Goal: Task Accomplishment & Management: Use online tool/utility

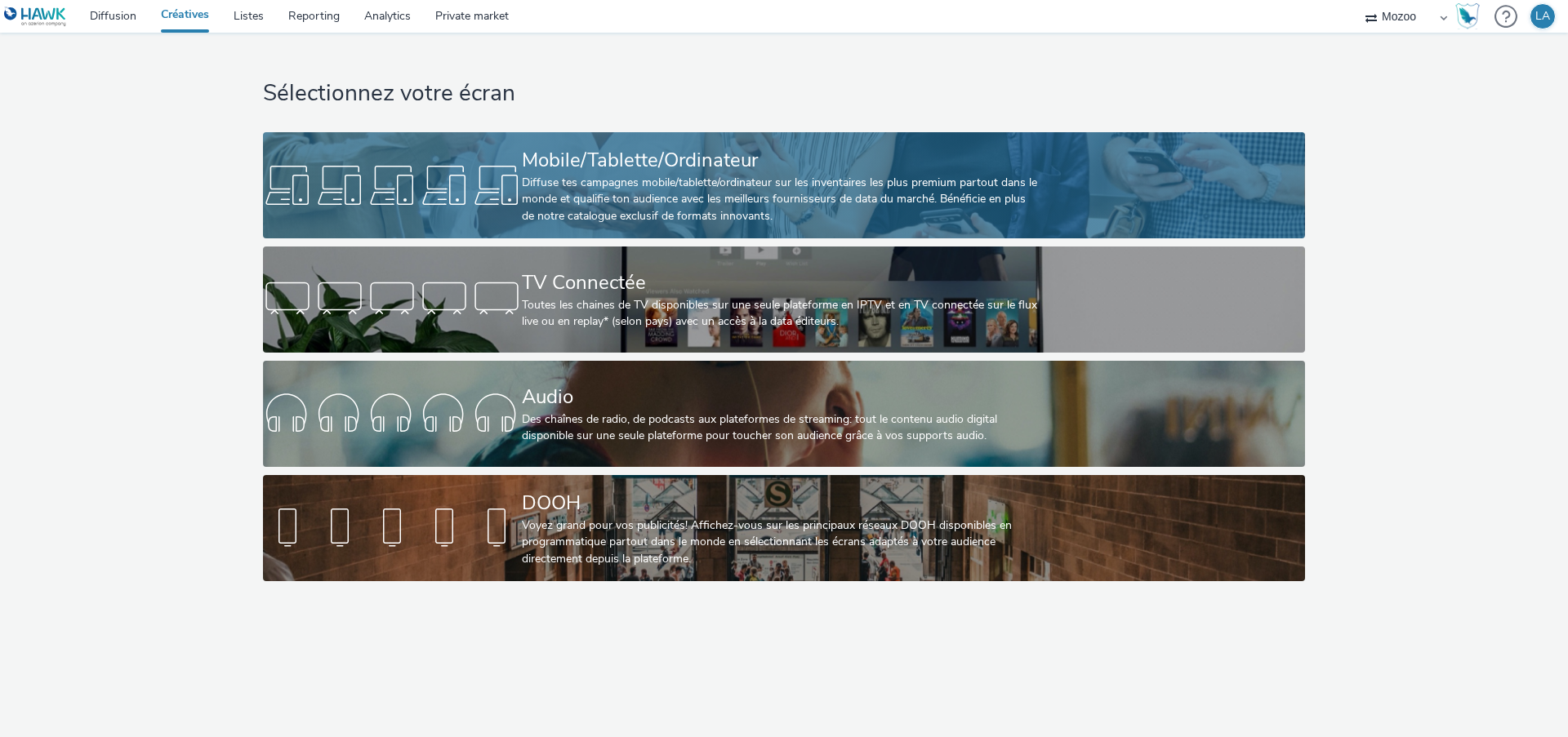
click at [574, 173] on div "Mobile/Tablette/Ordinateur" at bounding box center [780, 161] width 518 height 29
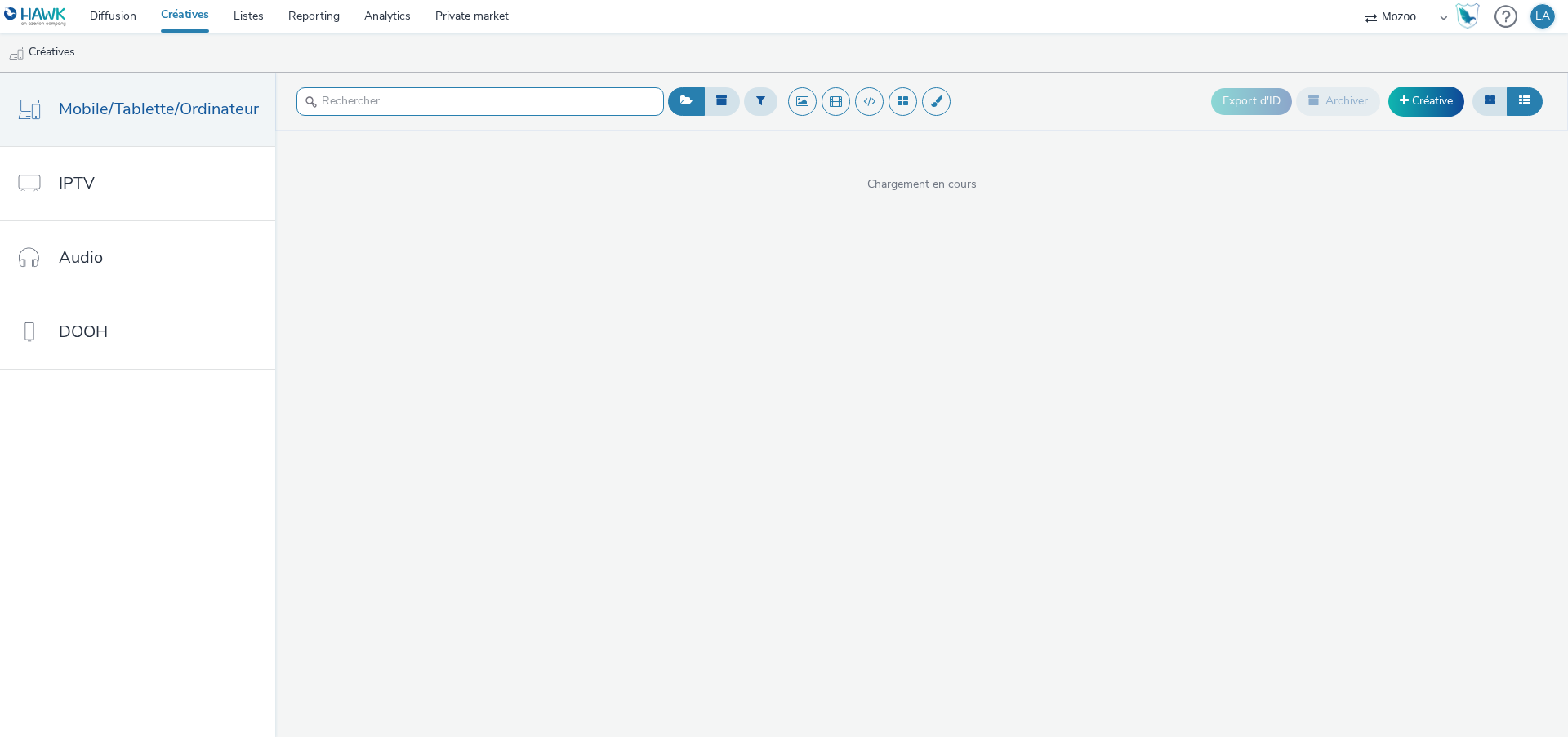
click at [427, 99] on input "text" at bounding box center [480, 102] width 367 height 29
click at [427, 99] on input "ffg" at bounding box center [480, 102] width 367 height 29
type input "ffg"
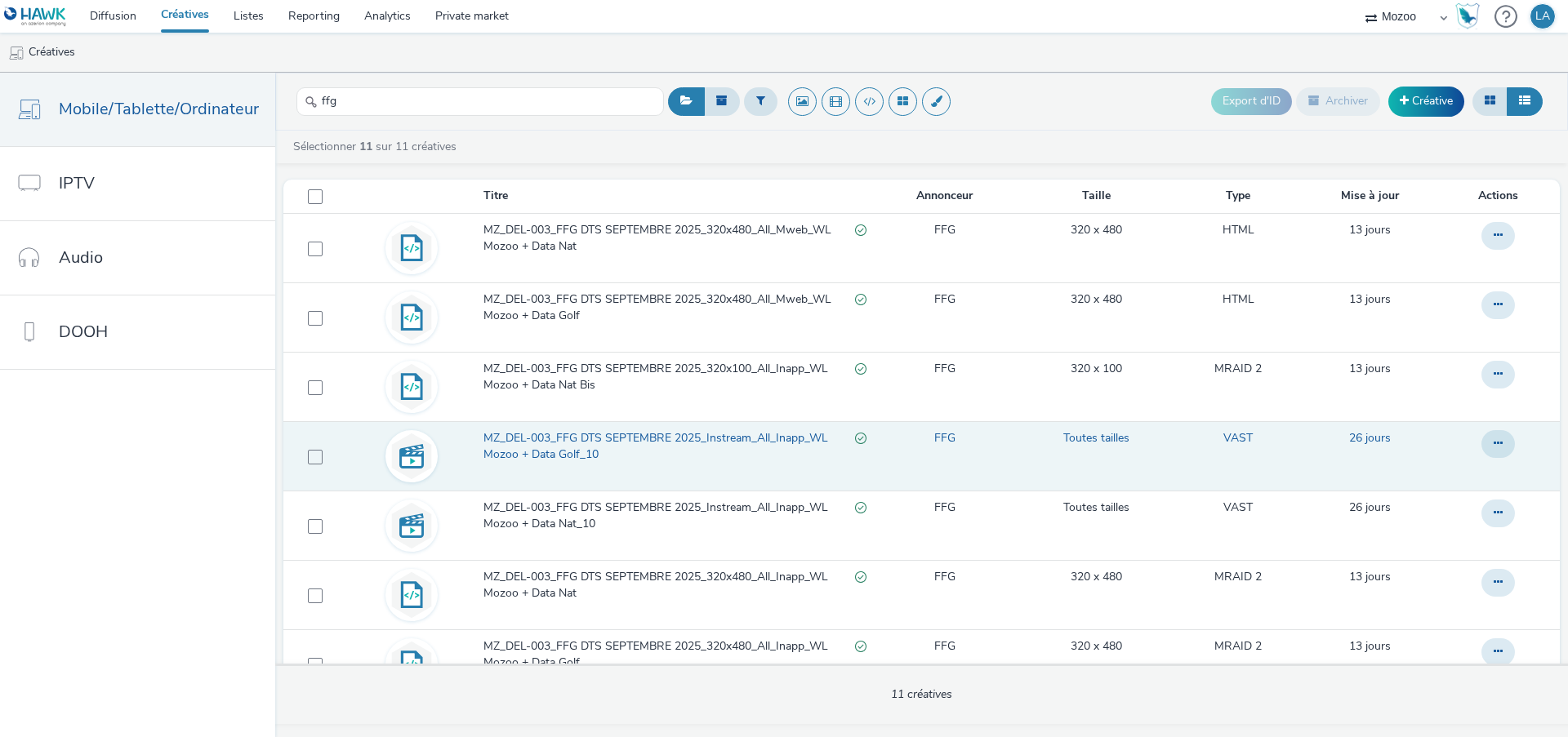
click at [615, 434] on span "MZ_DEL-003_FFG DTS SEPTEMBRE 2025_Instream_All_Inapp_WL Mozoo + Data Golf_10" at bounding box center [669, 447] width 372 height 33
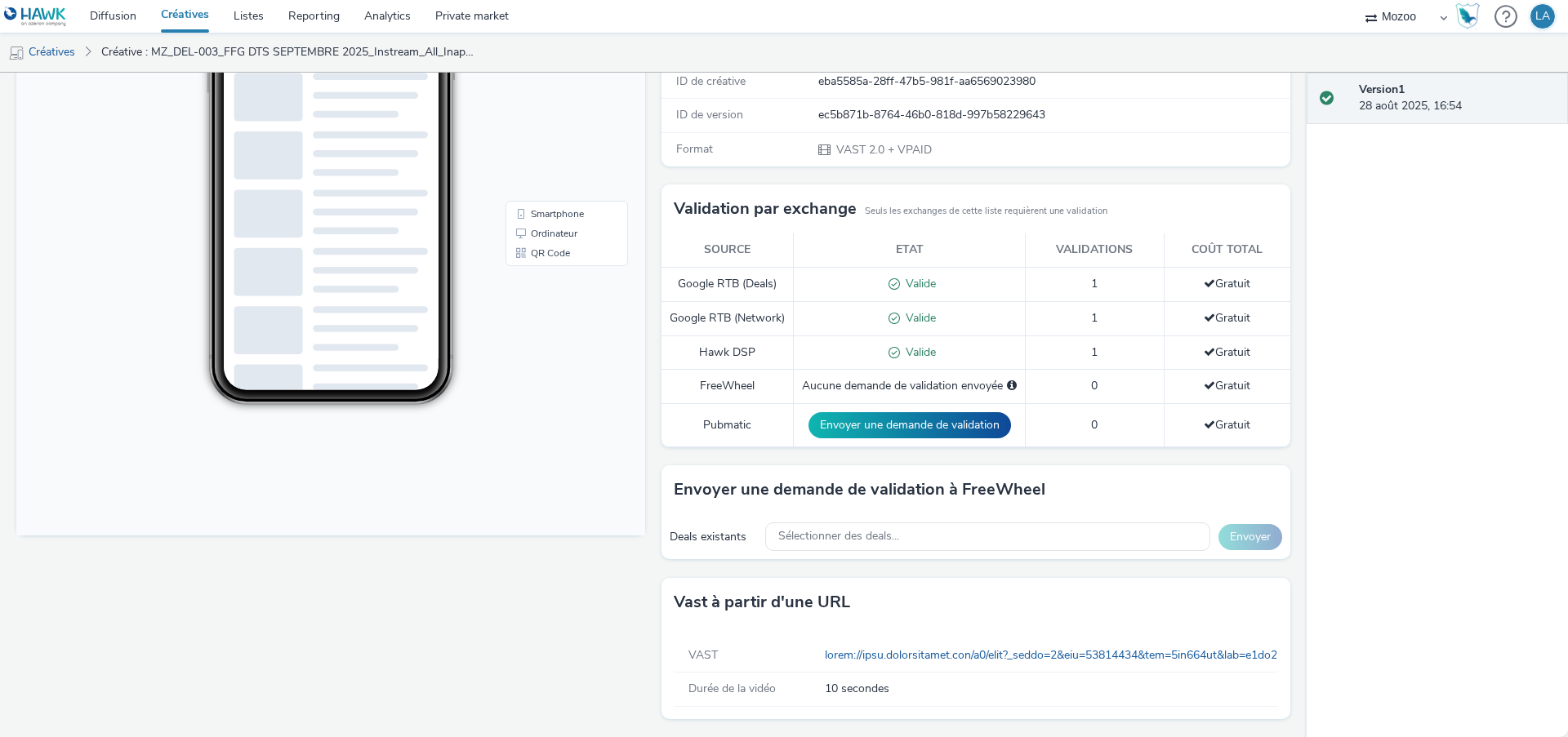
scroll to position [339, 0]
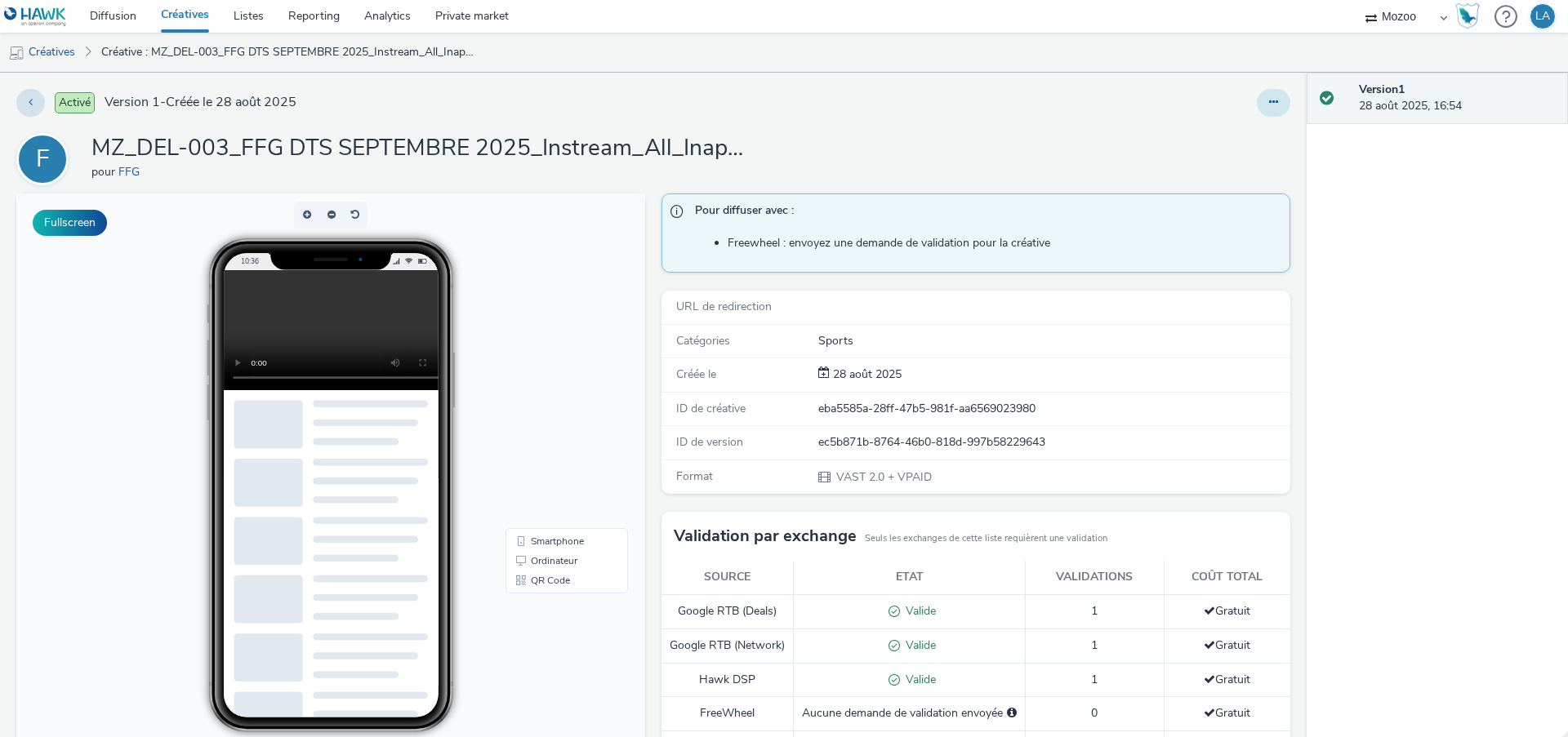
click at [1275, 103] on icon at bounding box center [1273, 102] width 9 height 12
click at [1260, 142] on link "Modifier" at bounding box center [1228, 136] width 122 height 33
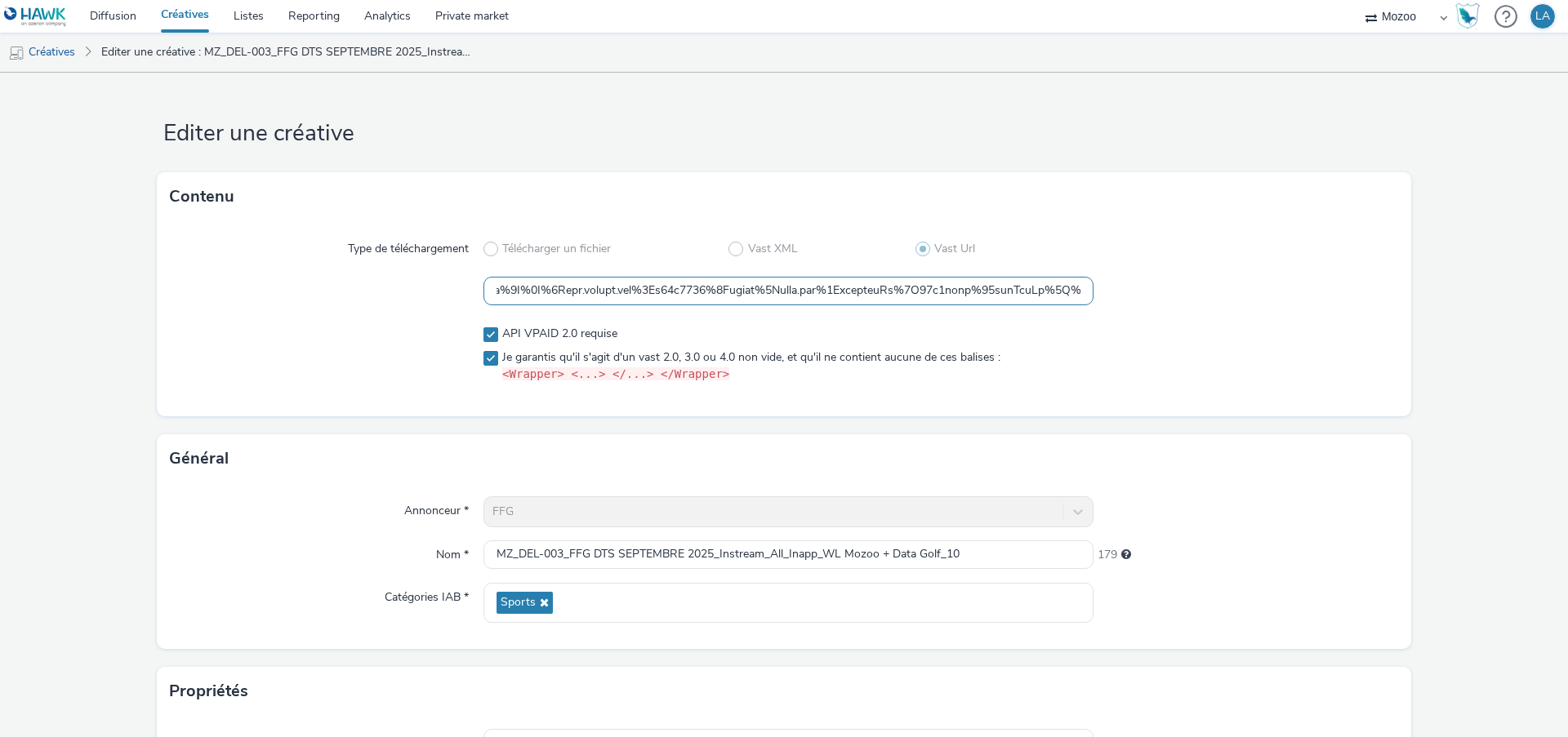
scroll to position [0, 923]
drag, startPoint x: 813, startPoint y: 289, endPoint x: 919, endPoint y: 301, distance: 106.7
click at [919, 301] on input "text" at bounding box center [789, 291] width 610 height 29
click at [1213, 358] on div at bounding box center [1246, 354] width 306 height 71
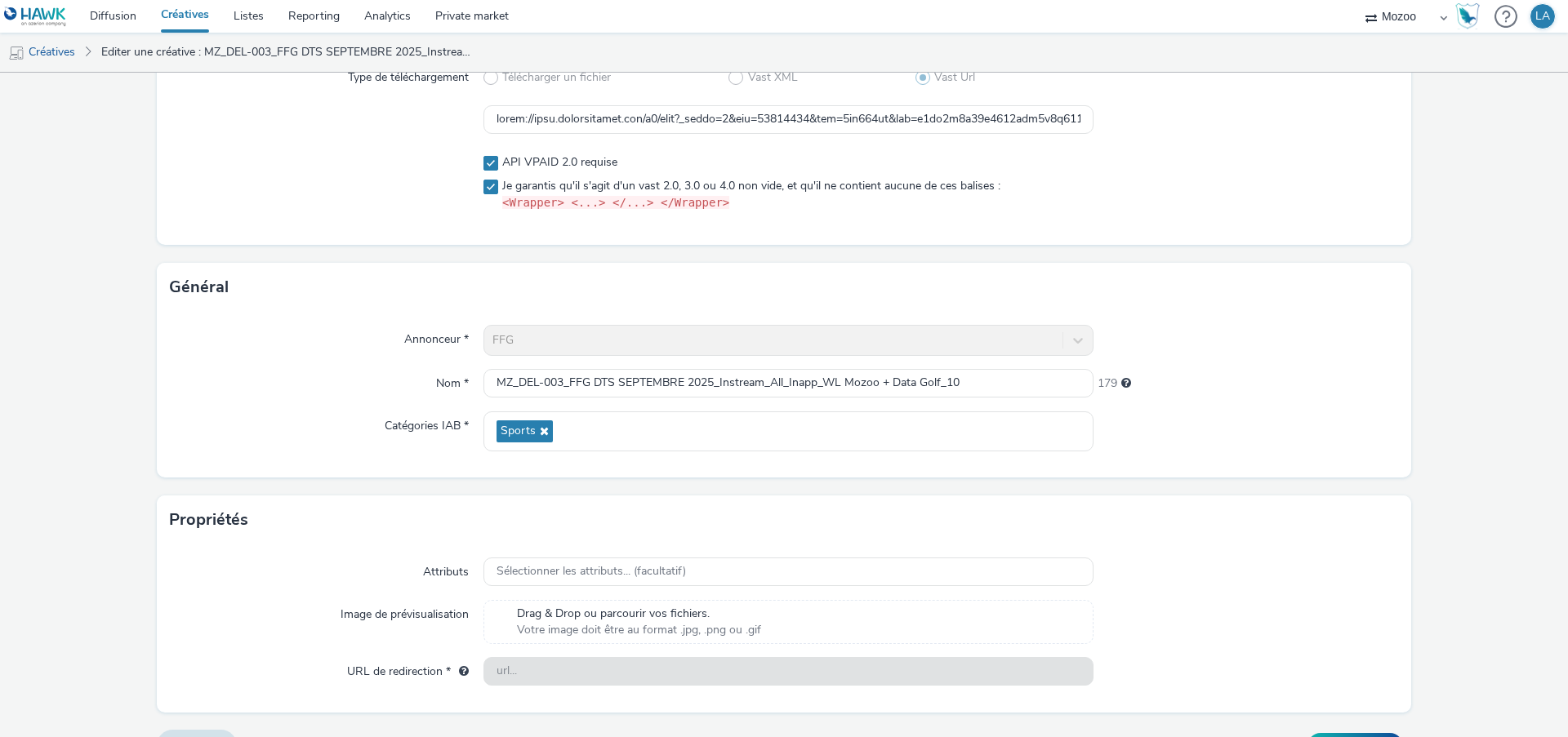
scroll to position [206, 0]
